Goal: Information Seeking & Learning: Find specific fact

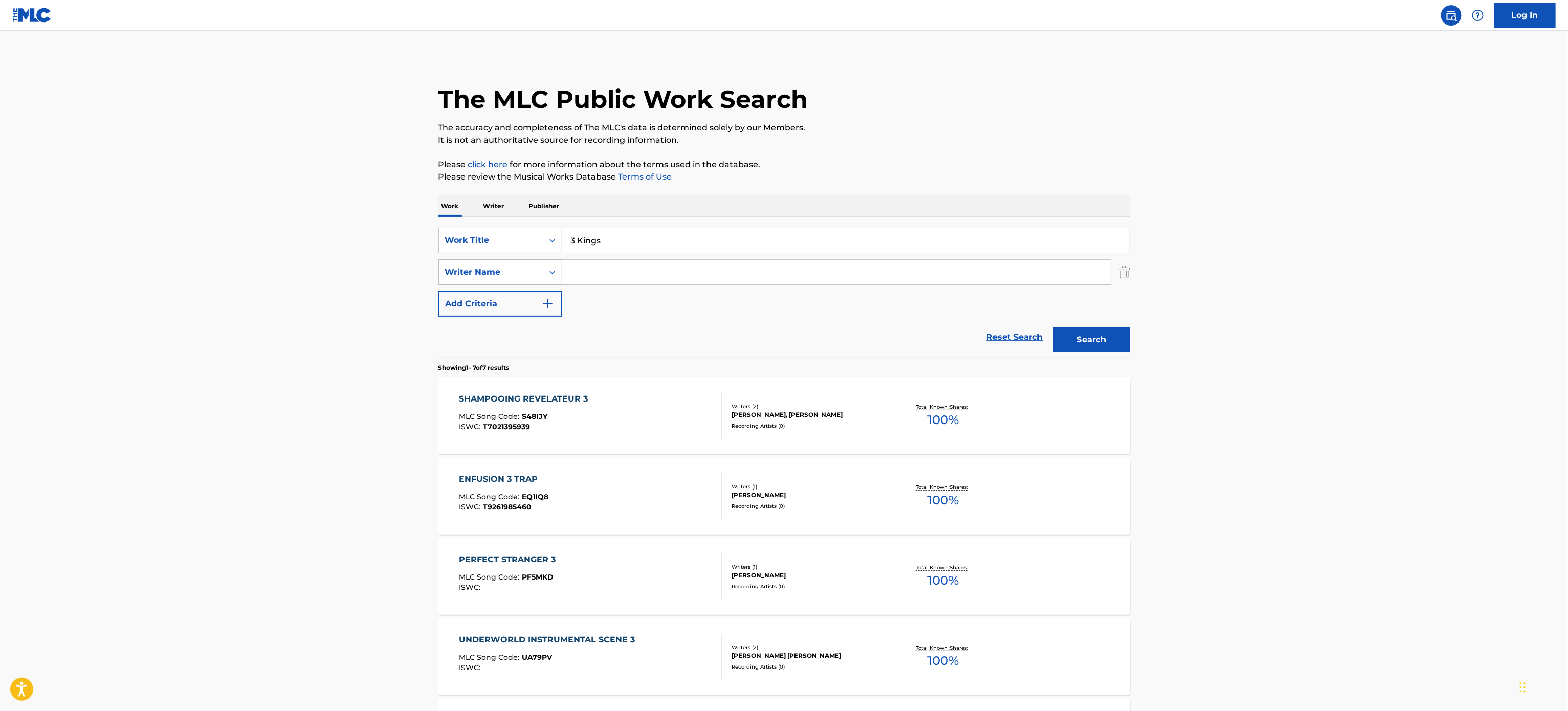
drag, startPoint x: 659, startPoint y: 250, endPoint x: 500, endPoint y: 261, distance: 159.4
click at [500, 261] on div "SearchWithCriteriad48c0d08-8bfe-4d31-a7c9-6cec48ff9224 Work Title 3 Kings Searc…" at bounding box center [784, 272] width 691 height 89
paste input "NEW ENTERPRISE"
type input "NEW ENTERPRISE"
click at [901, 136] on p "It is not an authoritative source for recording information." at bounding box center [784, 140] width 691 height 12
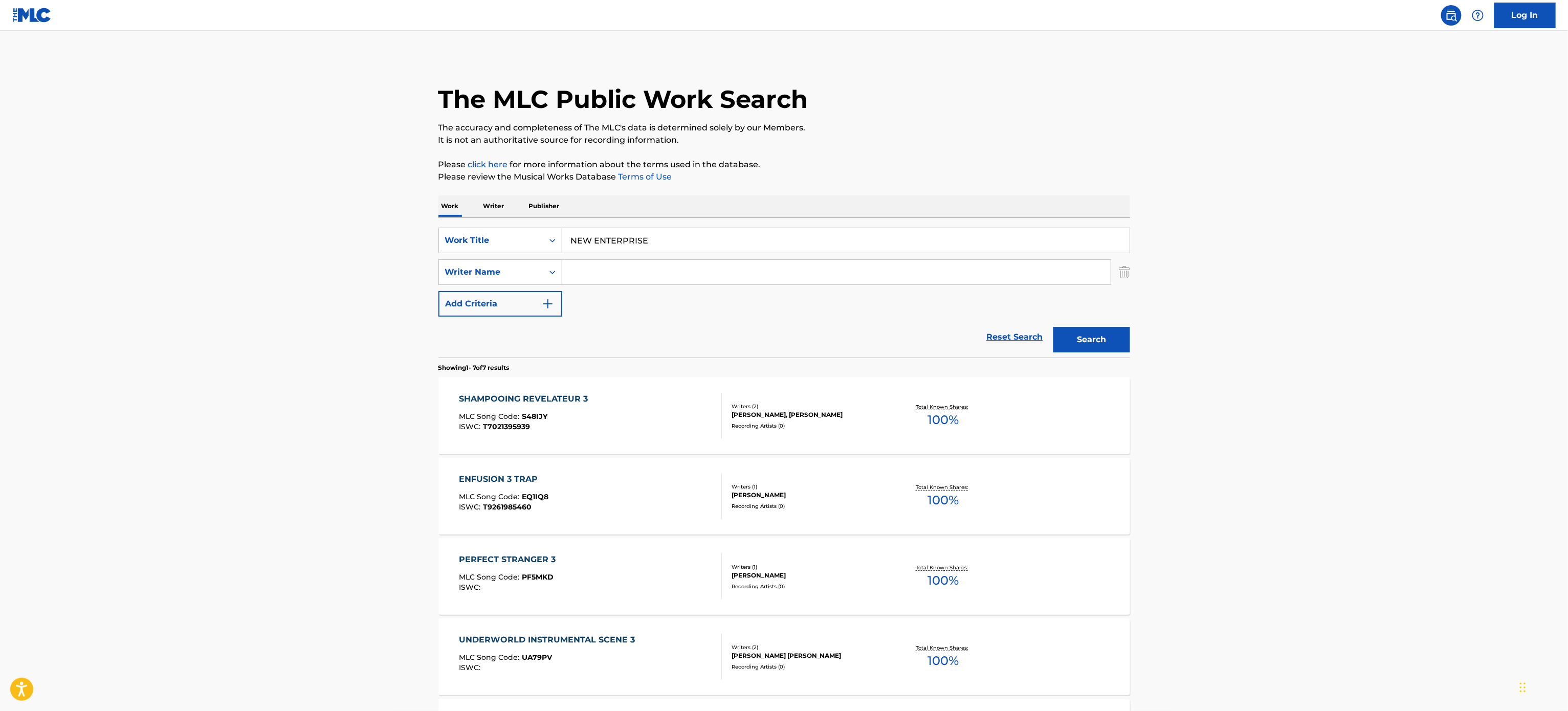
click at [726, 281] on input "Search Form" at bounding box center [836, 272] width 548 height 24
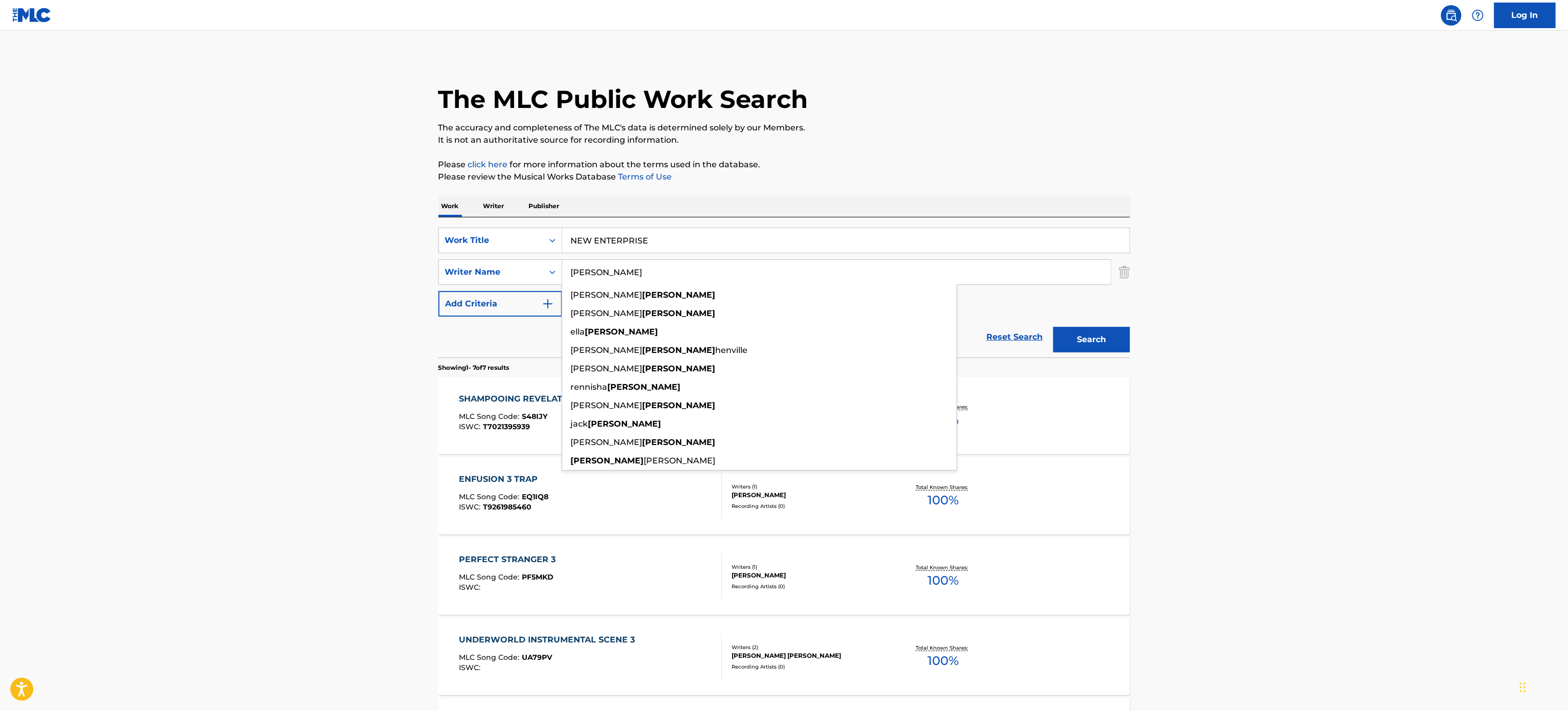
type input "[PERSON_NAME]"
click at [1054, 327] on button "Search" at bounding box center [1092, 340] width 77 height 26
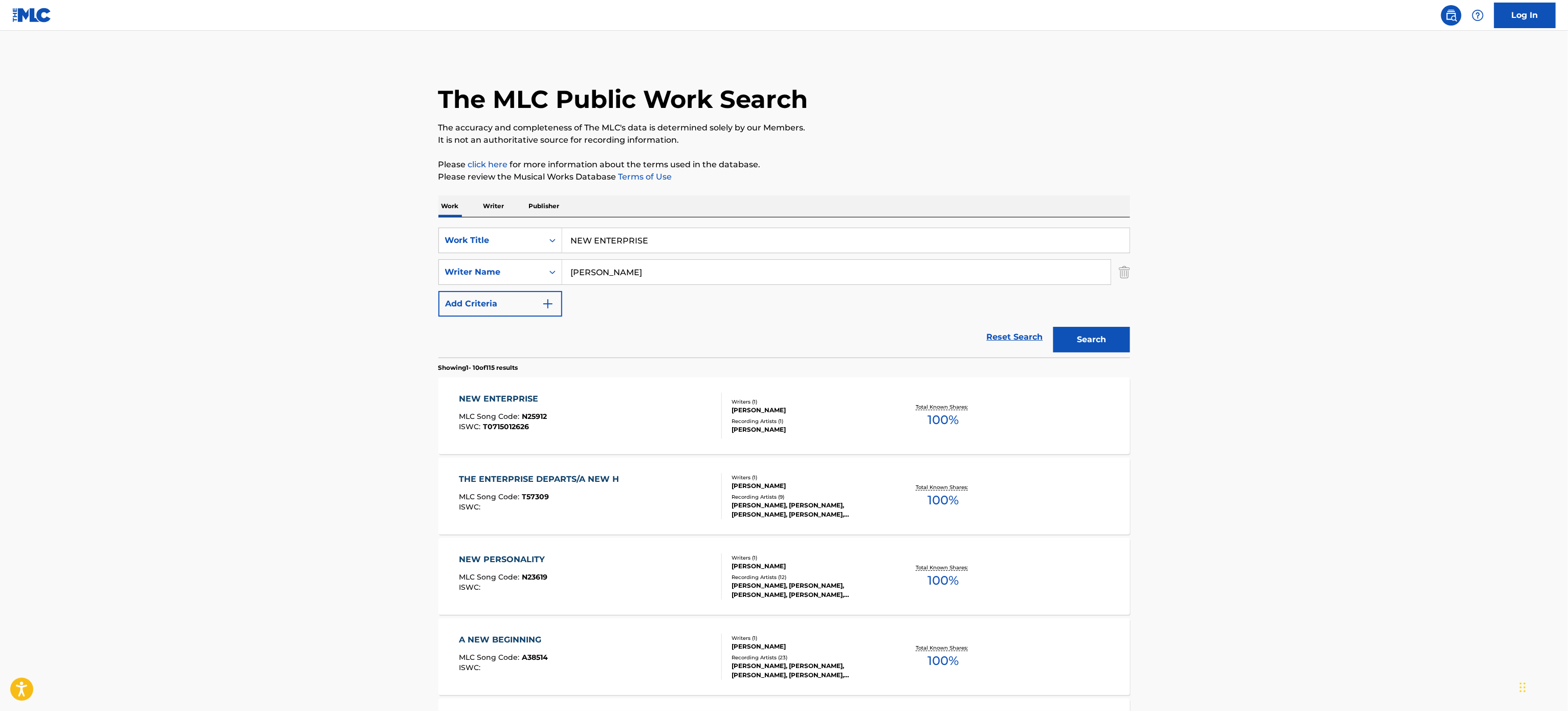
click at [877, 119] on div "The MLC Public Work Search" at bounding box center [784, 93] width 691 height 75
click at [640, 427] on div "NEW ENTERPRISE MLC Song Code : N25912 ISWC : T0715012626" at bounding box center [590, 416] width 263 height 46
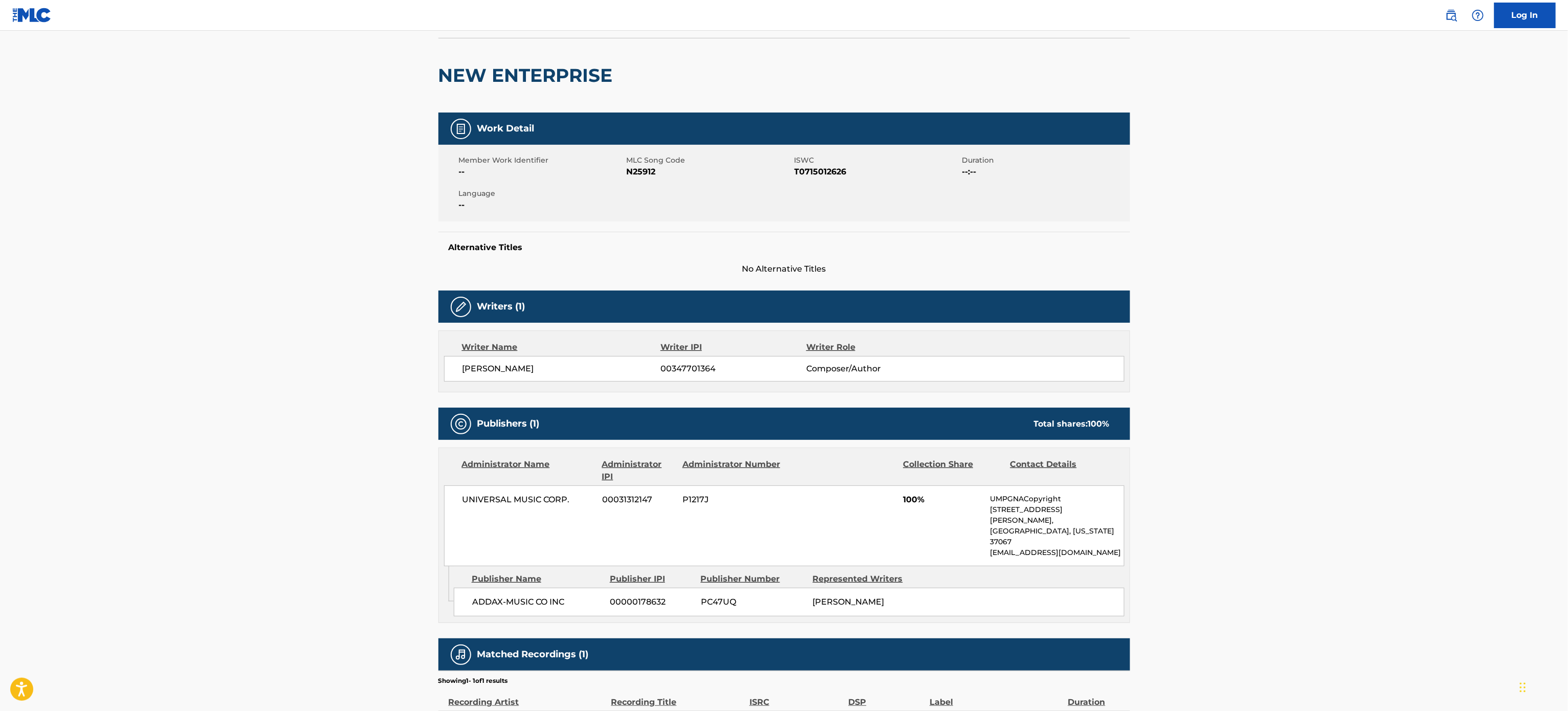
scroll to position [70, 0]
